Goal: Information Seeking & Learning: Learn about a topic

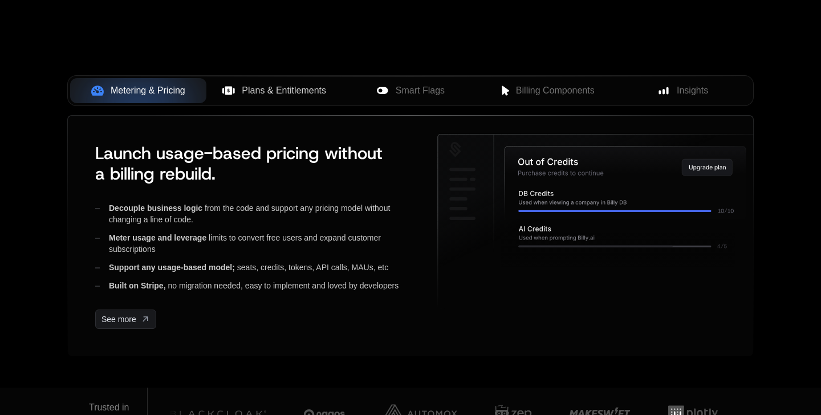
click at [324, 84] on span "Plans & Entitlements" at bounding box center [284, 91] width 84 height 14
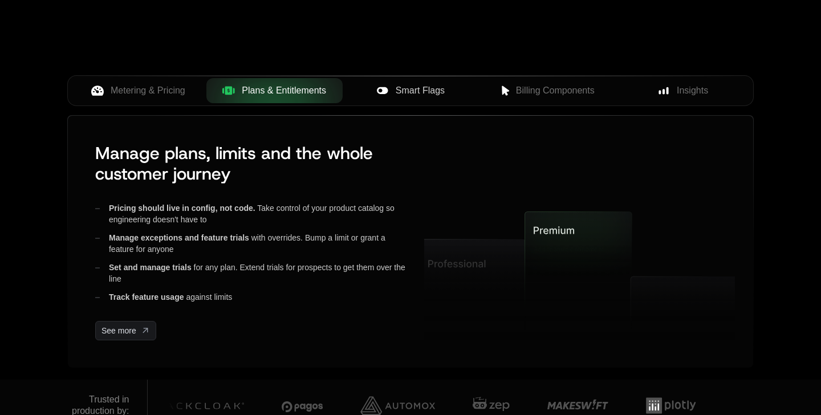
click at [389, 91] on div "Smart Flags" at bounding box center [411, 91] width 118 height 14
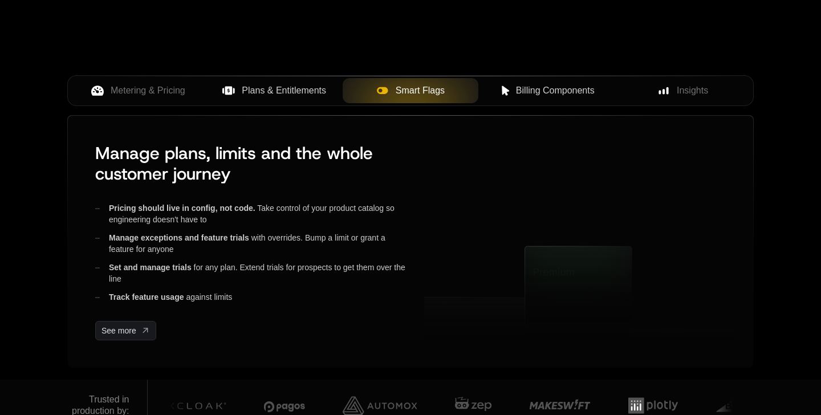
click at [507, 95] on div "Billing Components" at bounding box center [546, 91] width 118 height 14
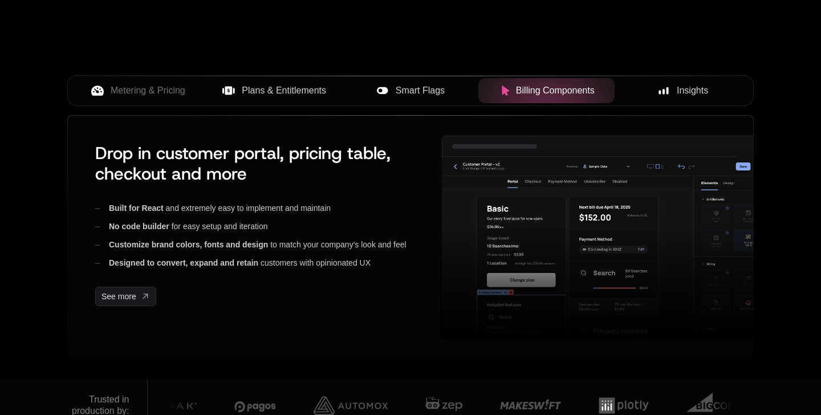
click at [640, 98] on button "Insights" at bounding box center [682, 90] width 136 height 25
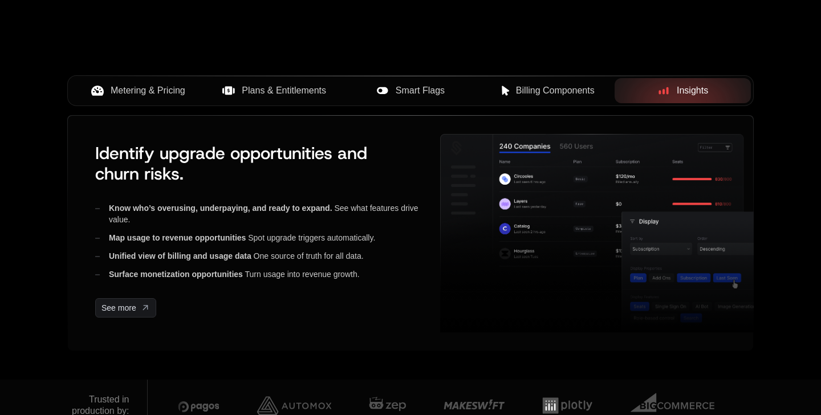
click at [156, 89] on span "Metering & Pricing" at bounding box center [148, 91] width 75 height 14
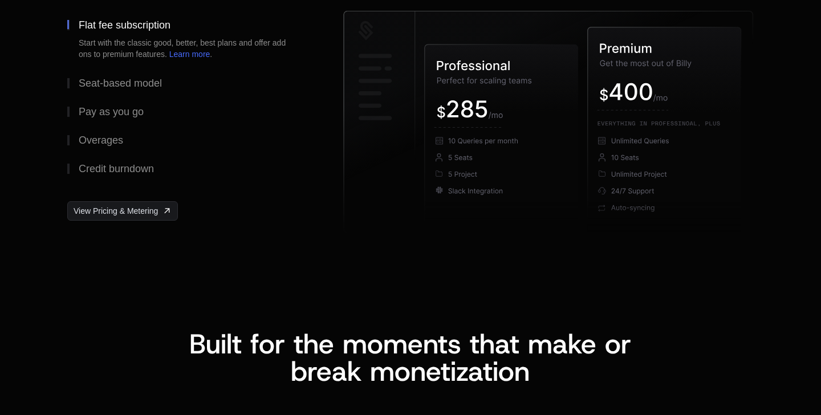
scroll to position [1826, 0]
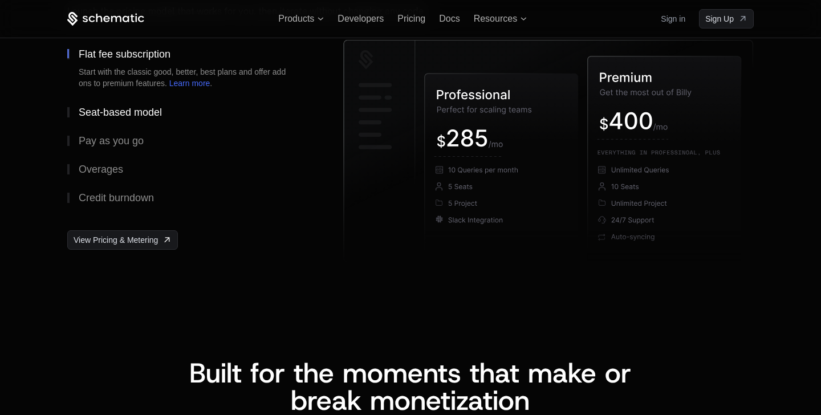
click at [149, 116] on div "Seat-based model" at bounding box center [120, 112] width 83 height 10
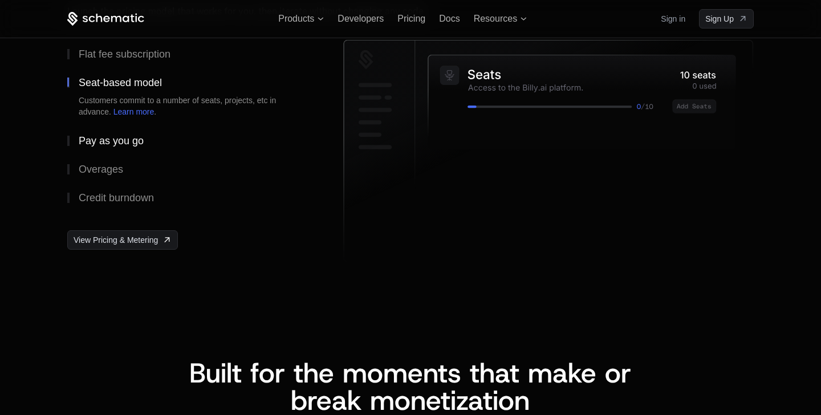
click at [134, 138] on div "Pay as you go" at bounding box center [111, 141] width 65 height 10
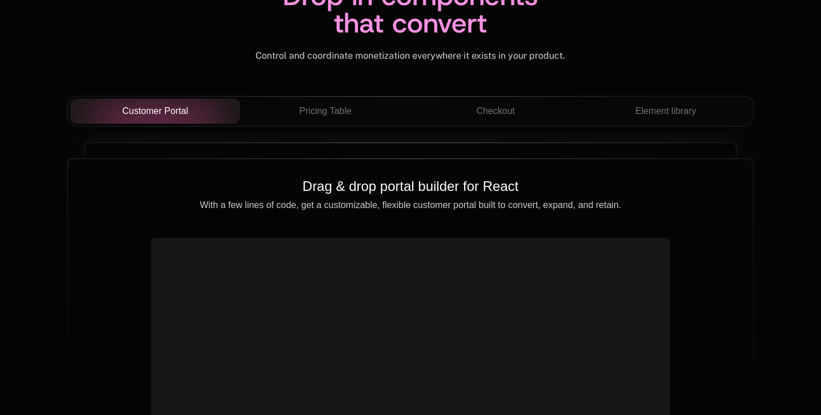
scroll to position [4073, 0]
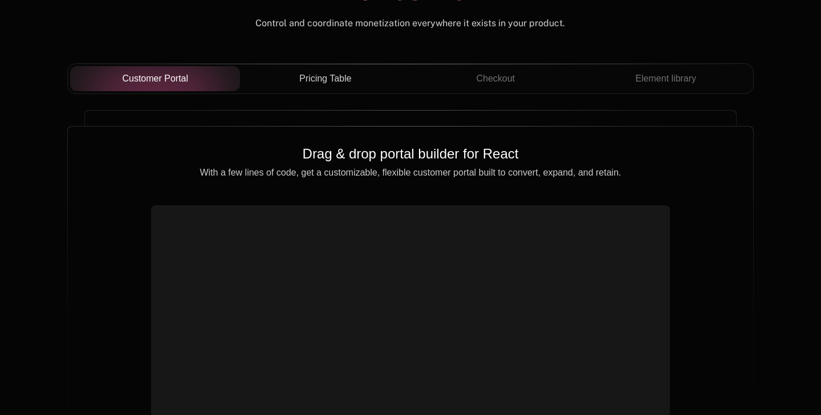
click at [322, 78] on span "Pricing Table" at bounding box center [325, 79] width 52 height 14
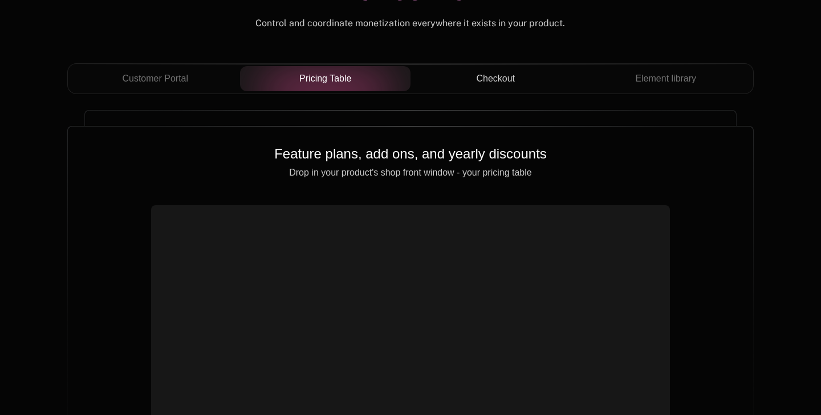
click at [487, 72] on span "Checkout" at bounding box center [495, 79] width 39 height 14
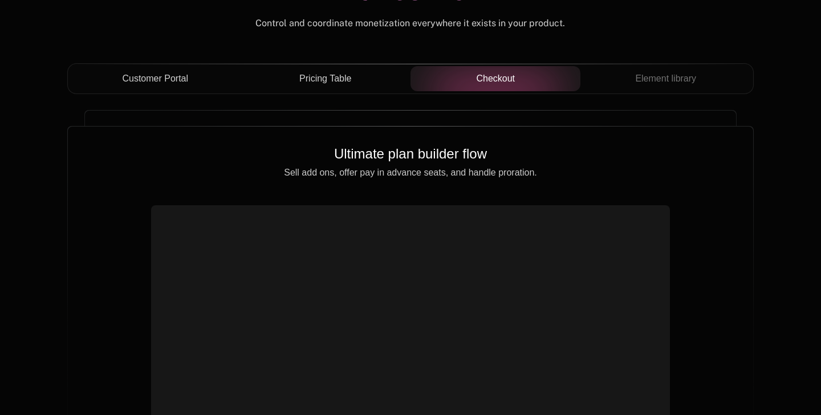
click at [164, 82] on span "Customer Portal" at bounding box center [155, 79] width 66 height 14
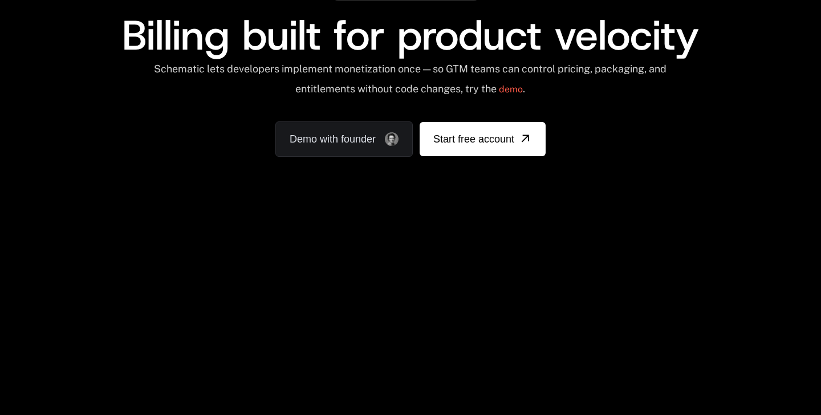
scroll to position [0, 0]
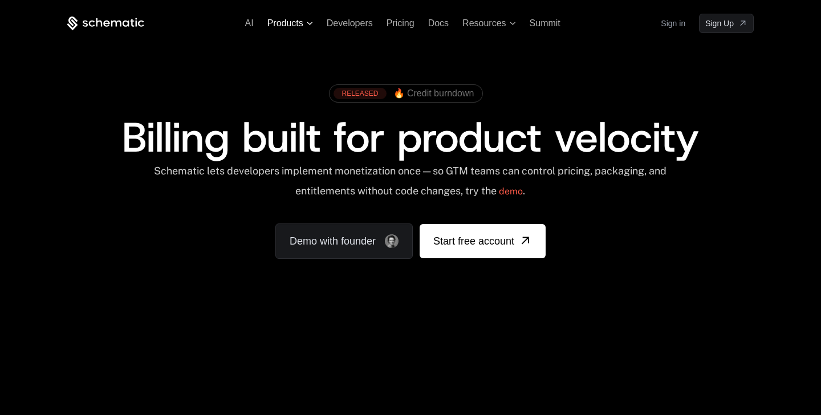
click at [303, 22] on span "Products" at bounding box center [290, 23] width 46 height 10
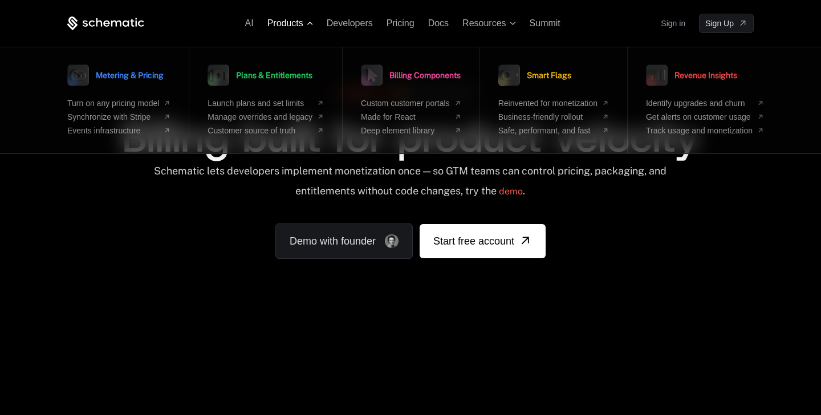
click at [304, 26] on span "Products" at bounding box center [290, 23] width 46 height 10
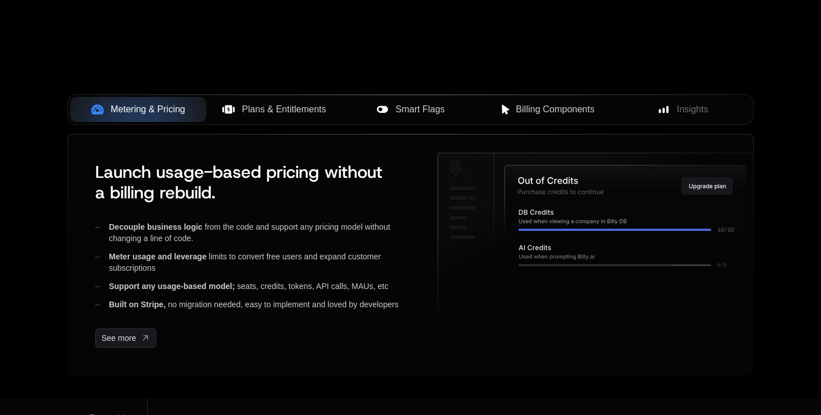
scroll to position [480, 0]
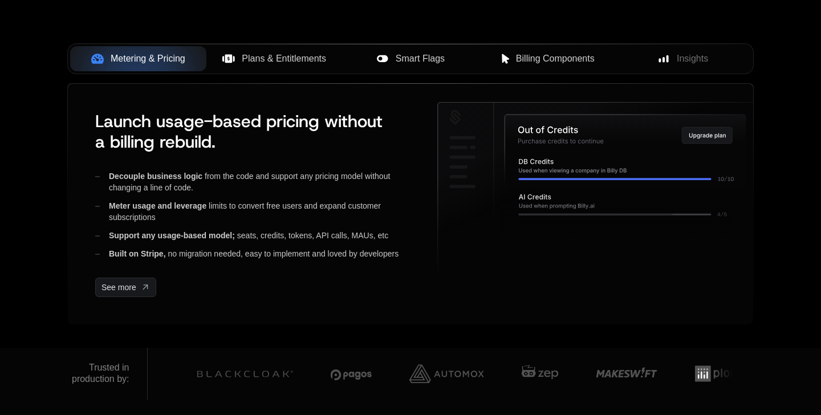
click at [309, 62] on span "Plans & Entitlements" at bounding box center [284, 59] width 84 height 14
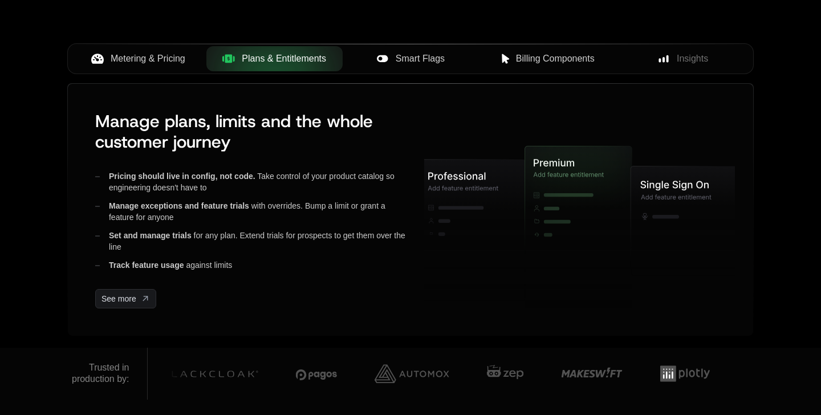
click at [387, 64] on icon at bounding box center [382, 58] width 13 height 13
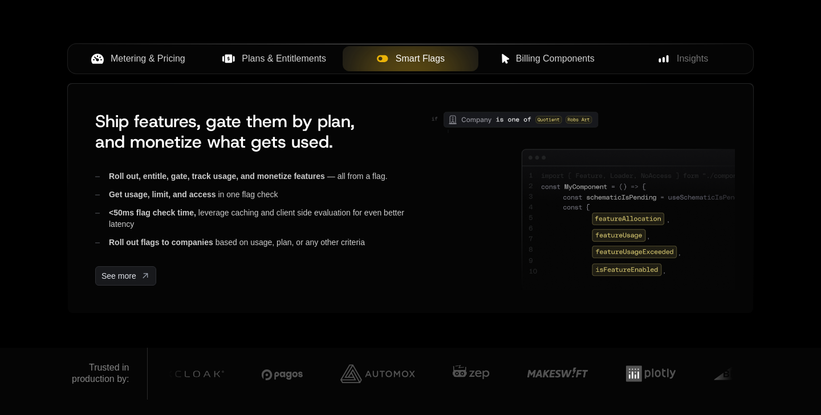
click at [526, 50] on button "Billing Components" at bounding box center [546, 58] width 136 height 25
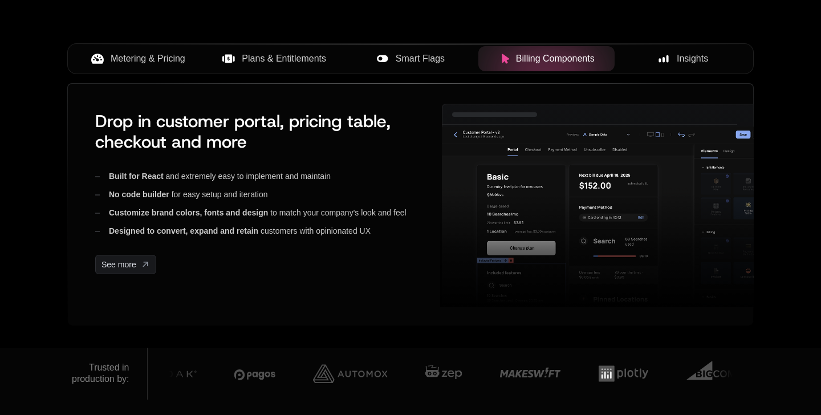
click at [669, 58] on div "Insights" at bounding box center [683, 59] width 118 height 14
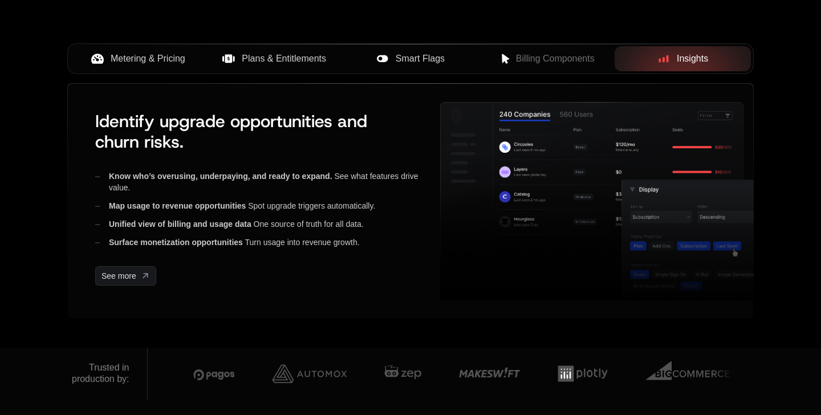
click at [149, 55] on span "Metering & Pricing" at bounding box center [148, 59] width 75 height 14
